Goal: Task Accomplishment & Management: Manage account settings

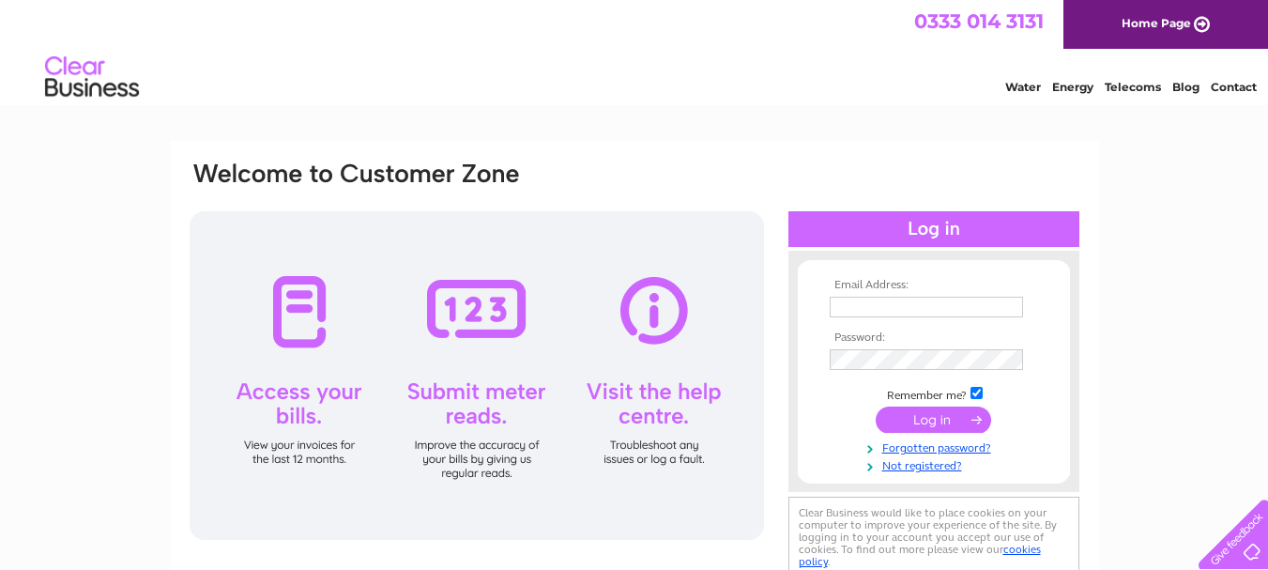
type input "[PERSON_NAME][EMAIL_ADDRESS][DOMAIN_NAME]"
click at [940, 420] on input "submit" at bounding box center [932, 419] width 115 height 26
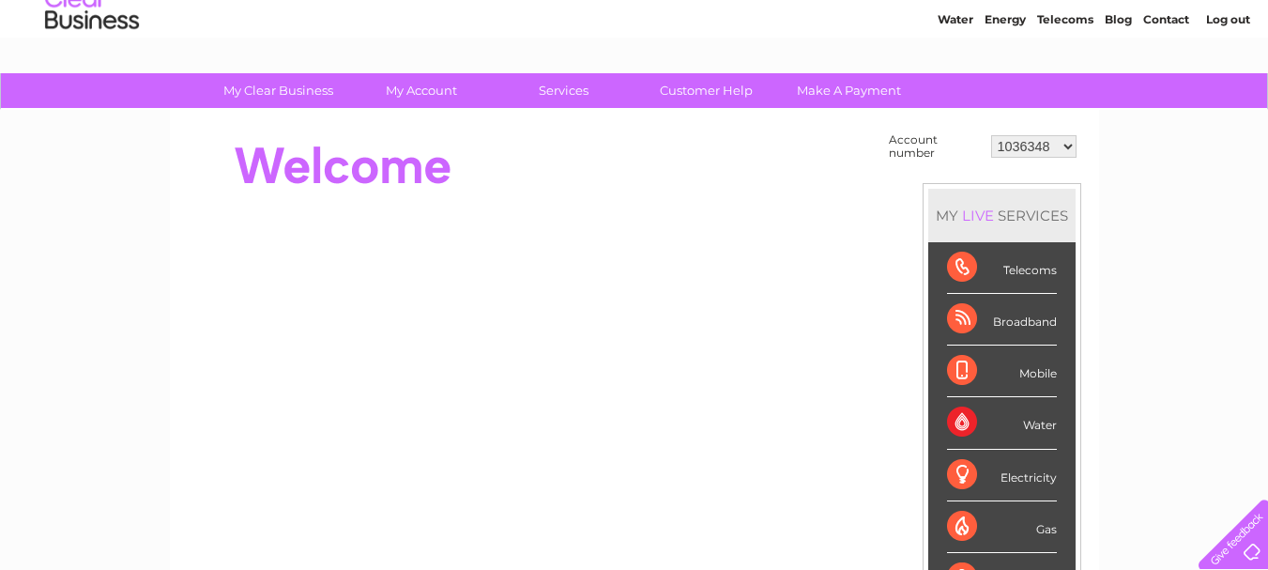
scroll to position [72, 0]
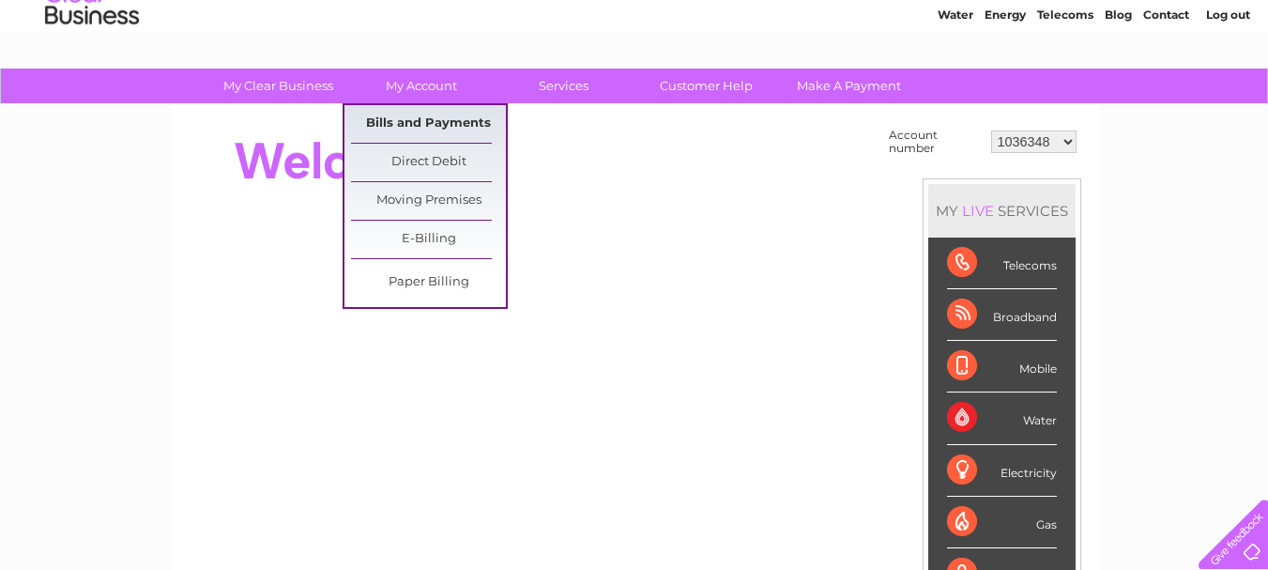
click at [424, 121] on link "Bills and Payments" at bounding box center [428, 124] width 155 height 38
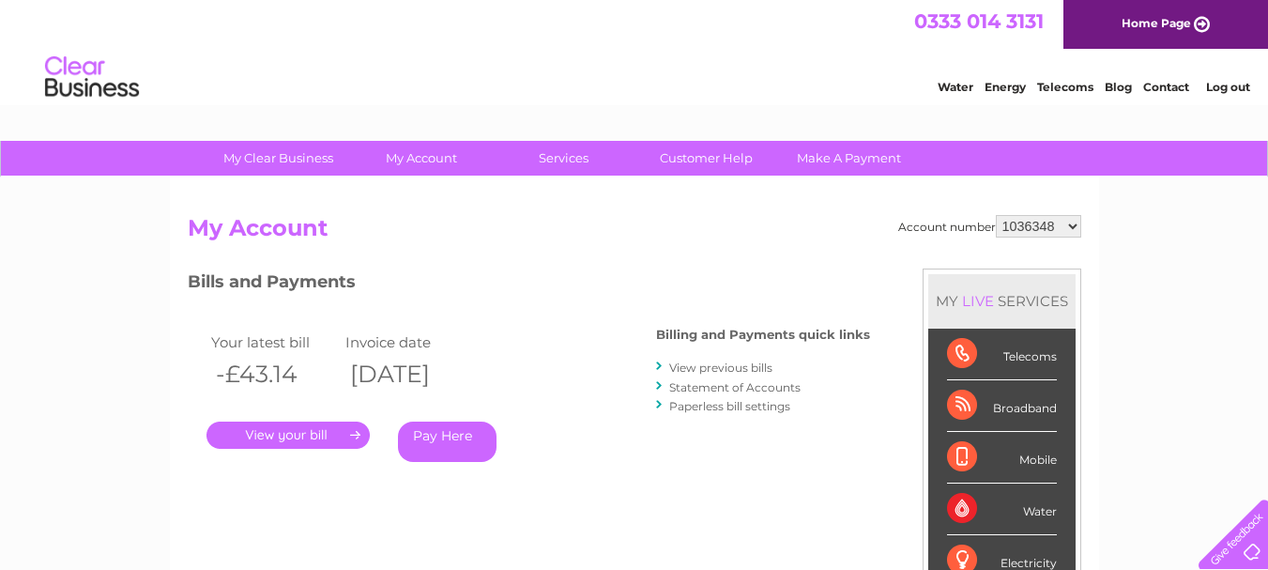
click at [781, 386] on link "Statement of Accounts" at bounding box center [734, 387] width 131 height 14
